Goal: Task Accomplishment & Management: Use online tool/utility

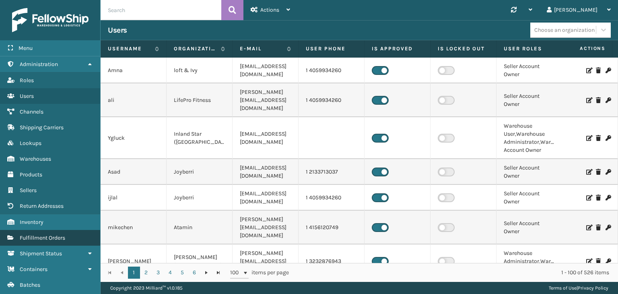
click at [52, 235] on span "Fulfillment Orders" at bounding box center [42, 237] width 45 height 7
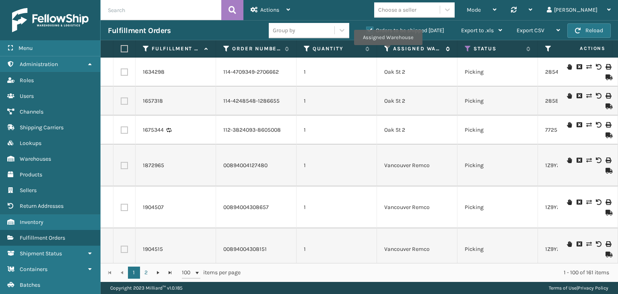
click at [388, 51] on icon at bounding box center [387, 48] width 6 height 7
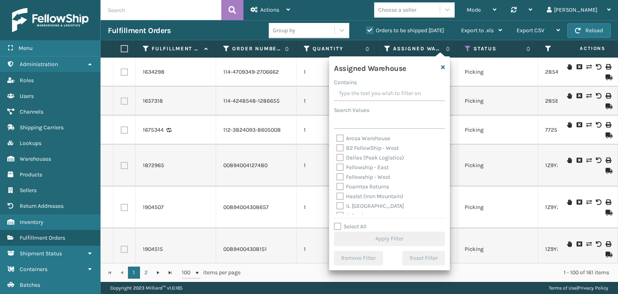
click at [339, 177] on label "Fellowship - West" at bounding box center [363, 176] width 54 height 7
click at [337, 177] on input "Fellowship - West" at bounding box center [336, 174] width 0 height 5
checkbox input "true"
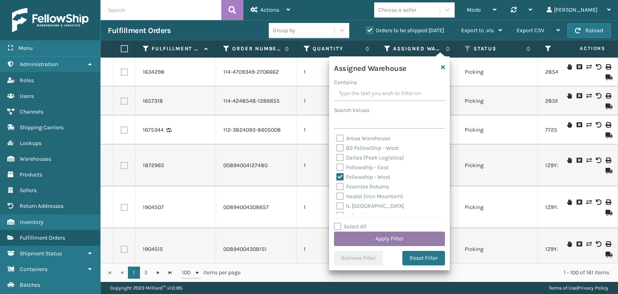
click at [381, 240] on button "Apply Filter" at bounding box center [389, 238] width 111 height 14
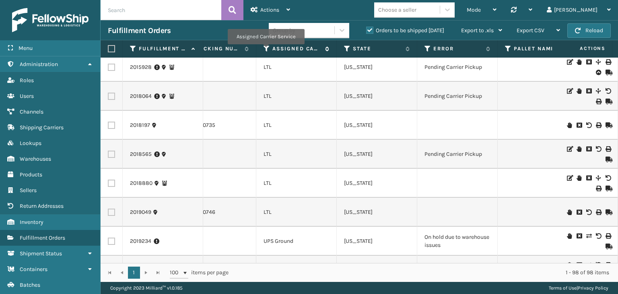
click at [266, 49] on icon at bounding box center [267, 48] width 6 height 7
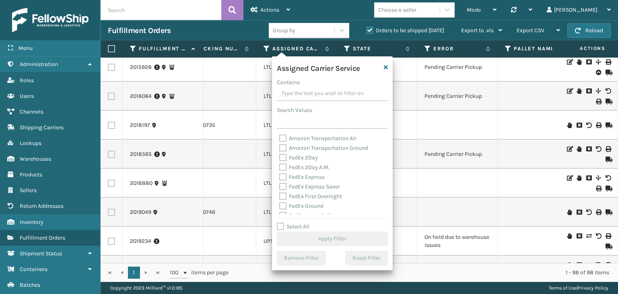
click at [280, 228] on label "Select All" at bounding box center [293, 226] width 33 height 7
click at [280, 223] on input "Select All" at bounding box center [337, 222] width 121 height 1
checkbox input "true"
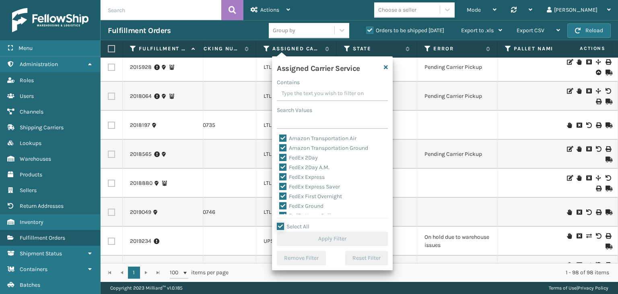
checkbox input "true"
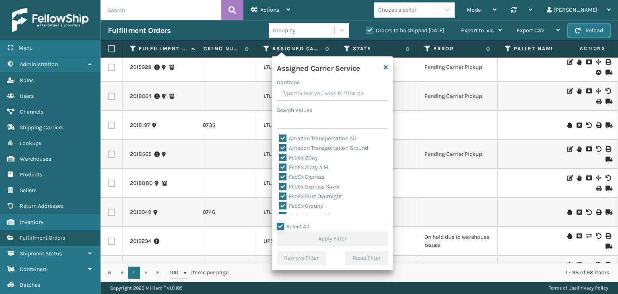
checkbox input "true"
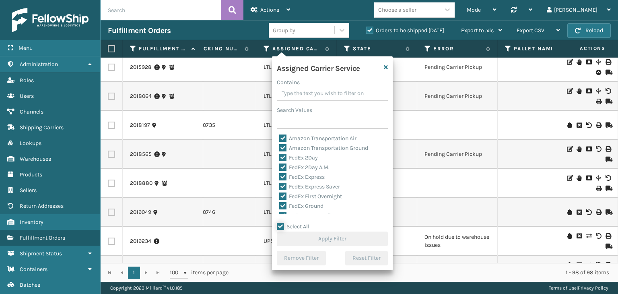
checkbox input "true"
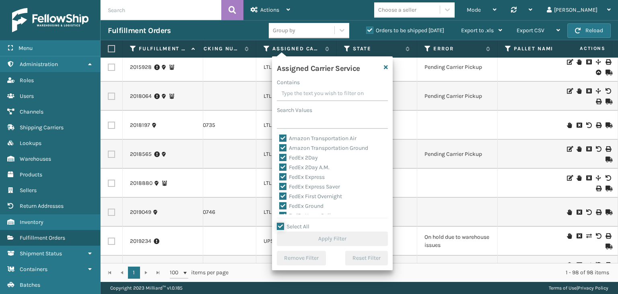
checkbox input "true"
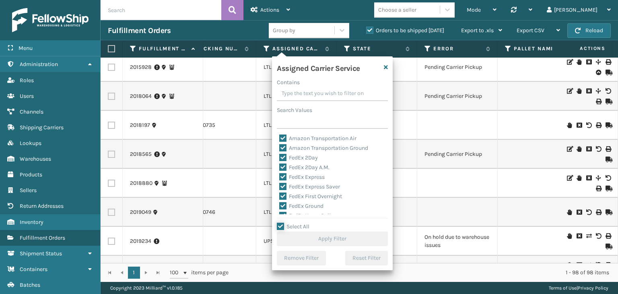
checkbox input "true"
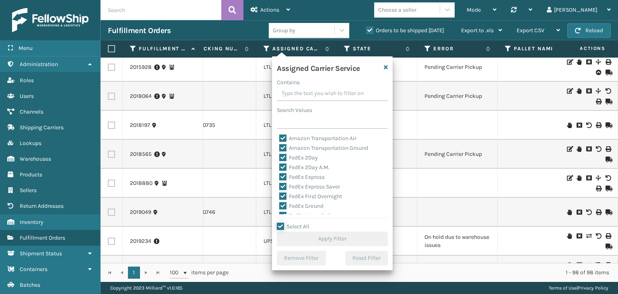
checkbox input "true"
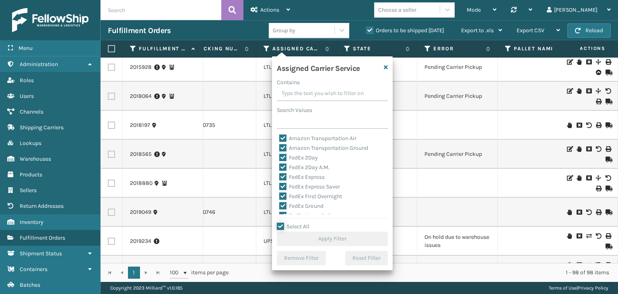
checkbox input "true"
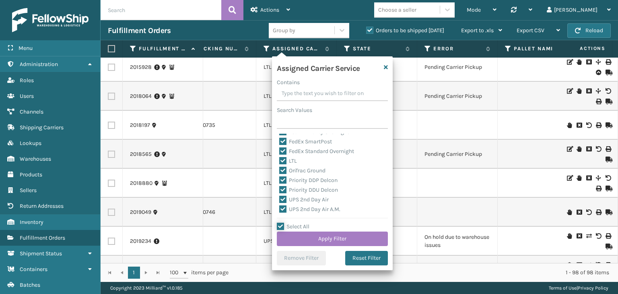
scroll to position [80, 0]
click at [282, 174] on label "LTL" at bounding box center [288, 173] width 18 height 7
click at [280, 174] on input "LTL" at bounding box center [279, 171] width 0 height 5
checkbox input "false"
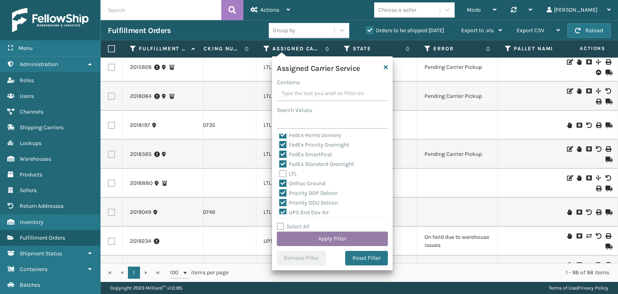
click at [328, 239] on button "Apply Filter" at bounding box center [332, 238] width 111 height 14
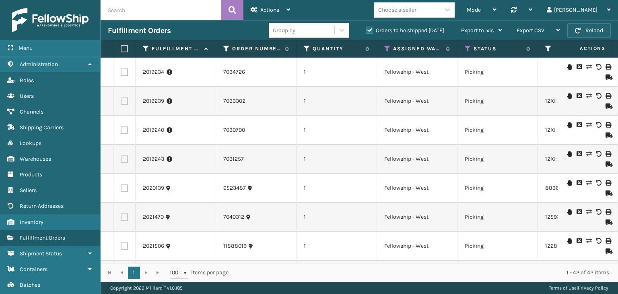
click at [596, 33] on button "Reload" at bounding box center [588, 30] width 43 height 14
click at [467, 48] on icon at bounding box center [468, 48] width 6 height 7
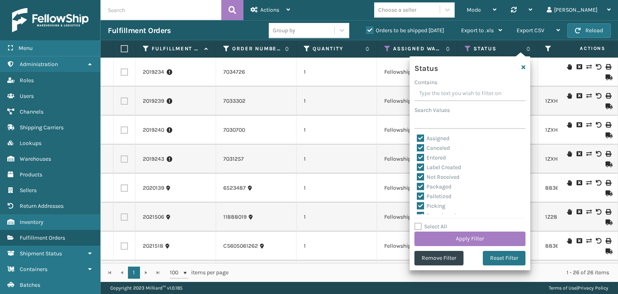
click at [420, 230] on label "Select All" at bounding box center [430, 226] width 33 height 7
click at [420, 223] on input "Select All" at bounding box center [474, 222] width 121 height 1
checkbox input "true"
click at [420, 228] on label "Select All" at bounding box center [430, 226] width 33 height 7
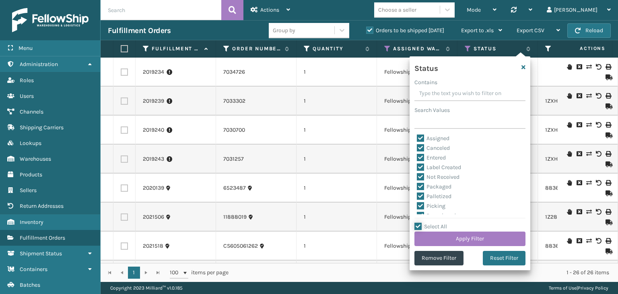
click at [420, 223] on input "Select All" at bounding box center [474, 222] width 121 height 1
checkbox input "false"
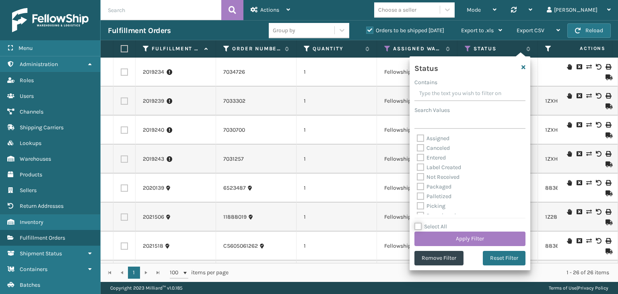
checkbox input "false"
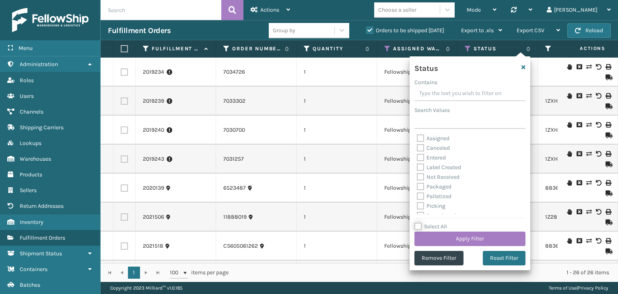
checkbox input "false"
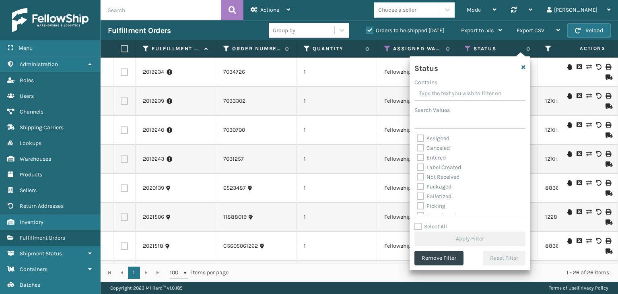
click at [420, 138] on label "Assigned" at bounding box center [433, 138] width 33 height 7
click at [417, 138] on input "Assigned" at bounding box center [417, 136] width 0 height 5
checkbox input "true"
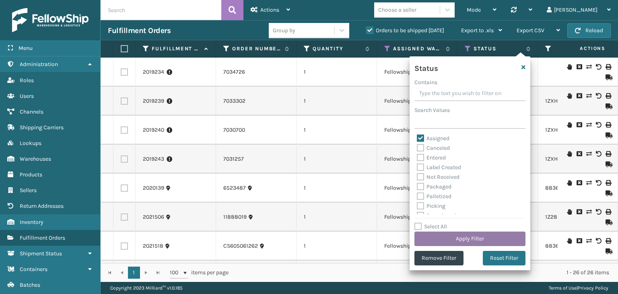
click at [468, 240] on button "Apply Filter" at bounding box center [469, 238] width 111 height 14
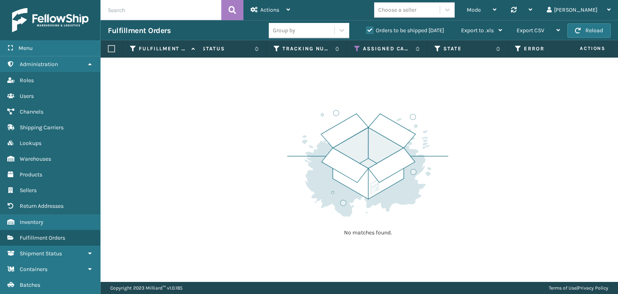
scroll to position [0, 253]
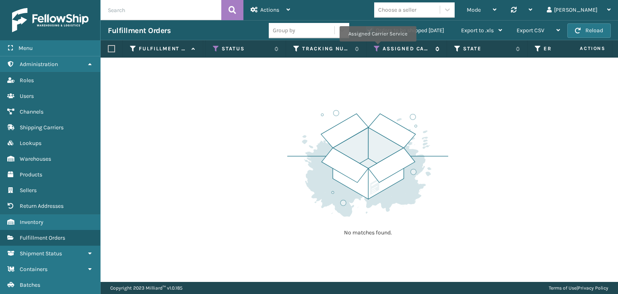
click at [377, 47] on icon at bounding box center [377, 48] width 6 height 7
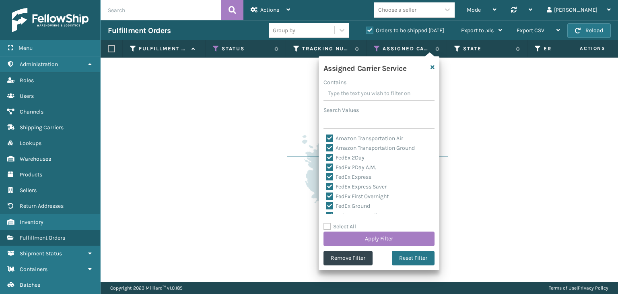
click at [326, 228] on label "Select All" at bounding box center [340, 226] width 33 height 7
click at [326, 223] on input "Select All" at bounding box center [384, 222] width 121 height 1
checkbox input "true"
click at [370, 239] on button "Apply Filter" at bounding box center [379, 238] width 111 height 14
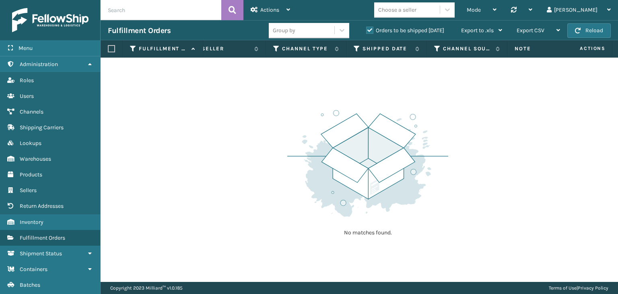
scroll to position [0, 945]
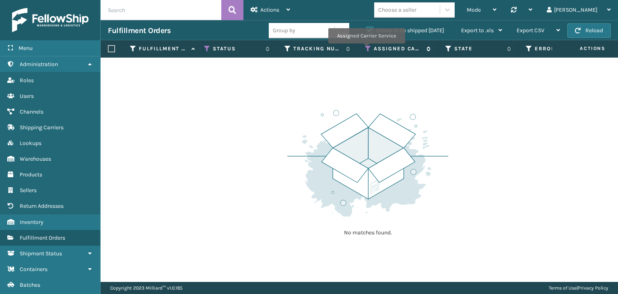
click at [366, 49] on icon at bounding box center [368, 48] width 6 height 7
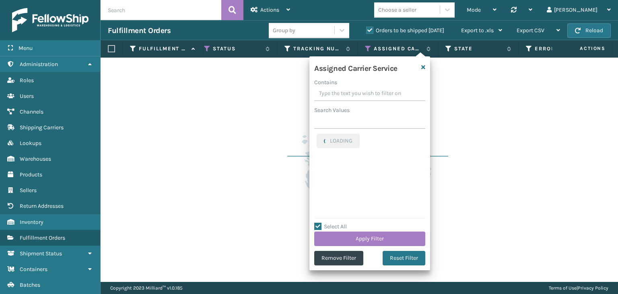
checkbox input "true"
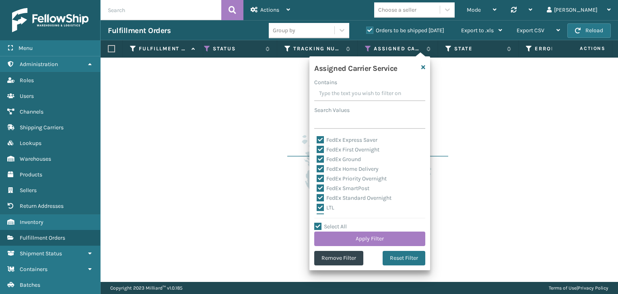
click at [319, 208] on label "LTL" at bounding box center [326, 207] width 18 height 7
click at [317, 208] on input "LTL" at bounding box center [317, 205] width 0 height 5
checkbox input "false"
click at [368, 237] on button "Apply Filter" at bounding box center [369, 238] width 111 height 14
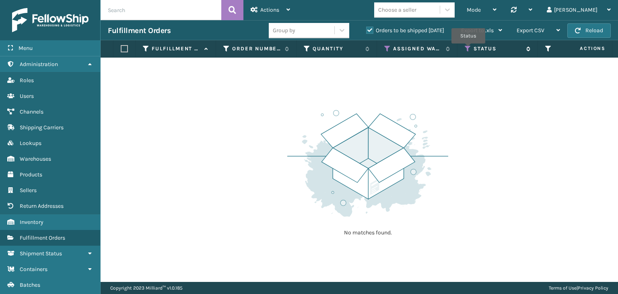
click at [468, 49] on icon at bounding box center [468, 48] width 6 height 7
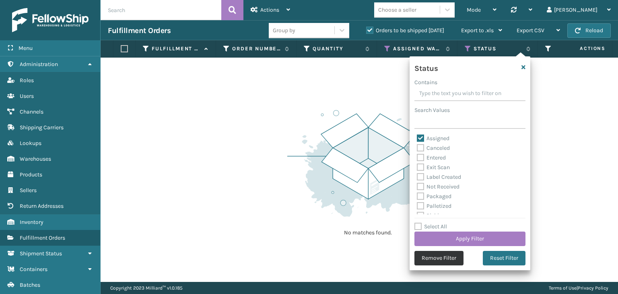
click at [436, 260] on button "Remove Filter" at bounding box center [438, 258] width 49 height 14
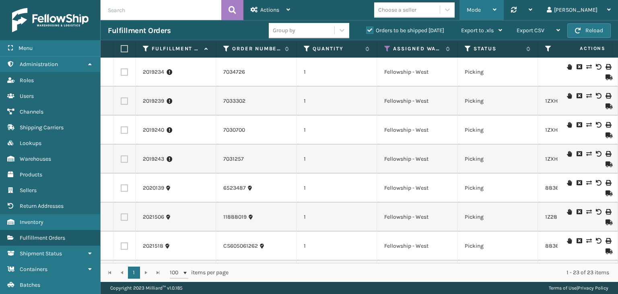
click at [497, 7] on div "Mode" at bounding box center [482, 10] width 30 height 20
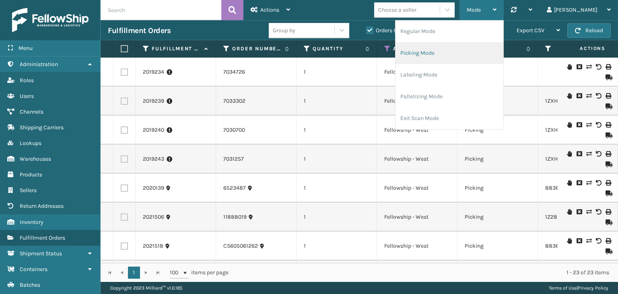
click at [480, 50] on li "Picking Mode" at bounding box center [450, 53] width 108 height 22
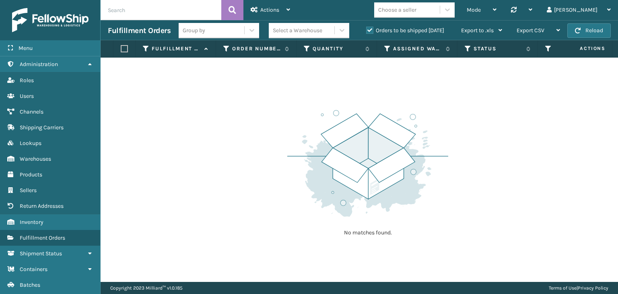
click at [372, 29] on label "Orders to be shipped [DATE]" at bounding box center [405, 30] width 78 height 7
click at [367, 29] on input "Orders to be shipped [DATE]" at bounding box center [366, 28] width 0 height 5
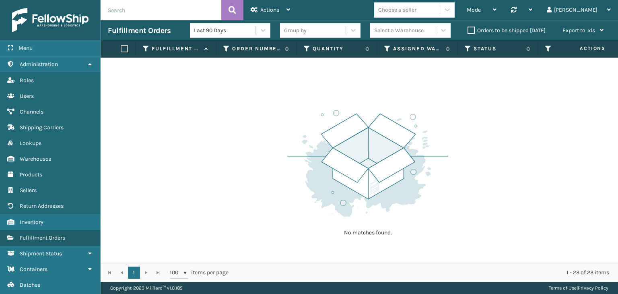
click at [473, 31] on label "Orders to be shipped [DATE]" at bounding box center [507, 30] width 78 height 7
click at [468, 31] on input "Orders to be shipped [DATE]" at bounding box center [468, 28] width 0 height 5
checkbox input "true"
